Goal: Use online tool/utility: Use online tool/utility

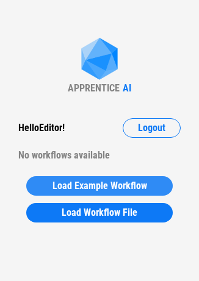
click at [74, 184] on span "Load Example Workflow" at bounding box center [99, 186] width 94 height 10
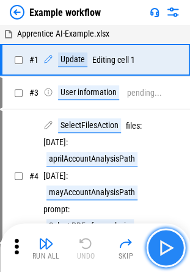
click at [169, 254] on img "button" at bounding box center [165, 248] width 20 height 20
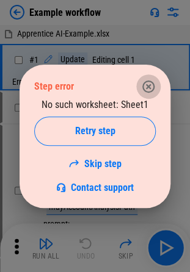
click at [152, 85] on icon "button" at bounding box center [148, 86] width 15 height 15
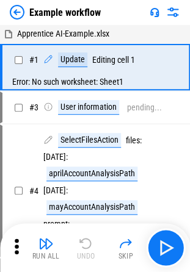
click at [182, 30] on div "Apprentice AI-Example.xlsx" at bounding box center [95, 34] width 190 height 17
